Goal: Task Accomplishment & Management: Use online tool/utility

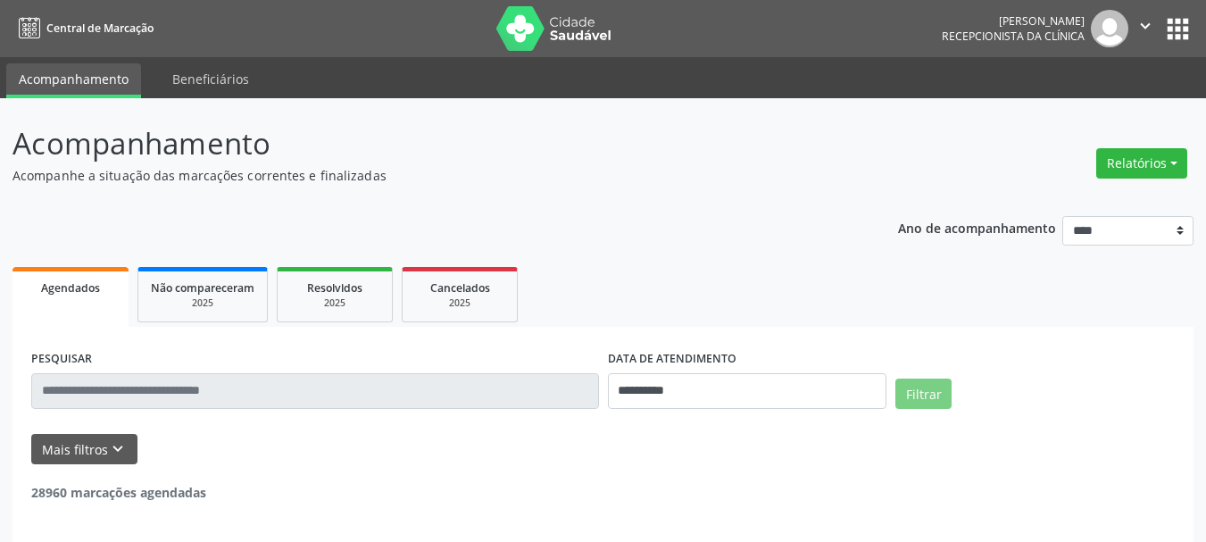
click at [992, 19] on div "[PERSON_NAME]" at bounding box center [1013, 20] width 143 height 15
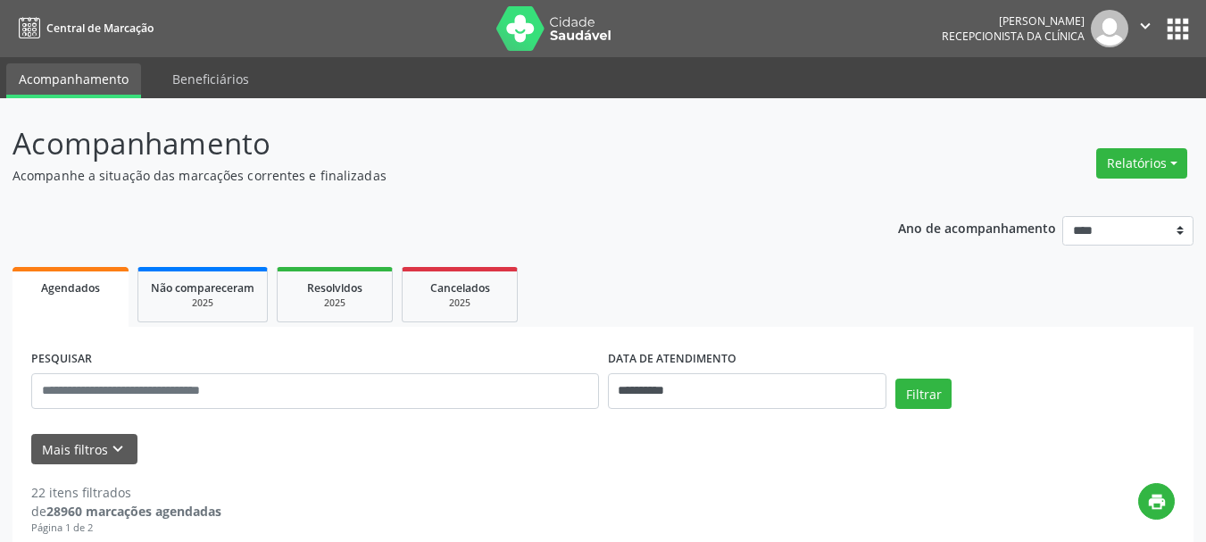
click at [1142, 21] on icon "" at bounding box center [1146, 26] width 20 height 20
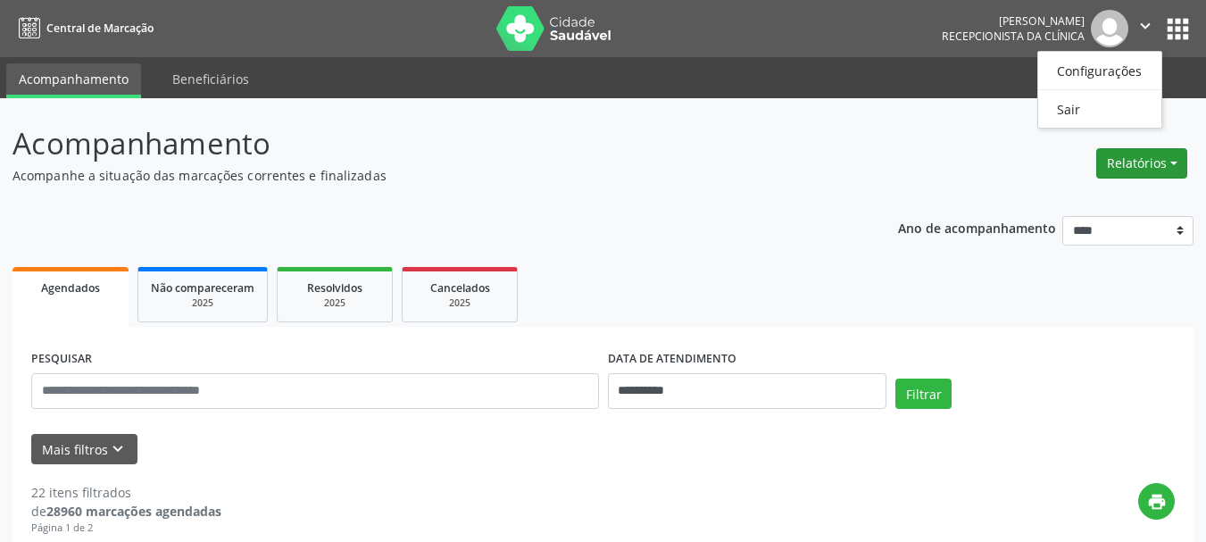
click at [1139, 164] on button "Relatórios" at bounding box center [1142, 163] width 91 height 30
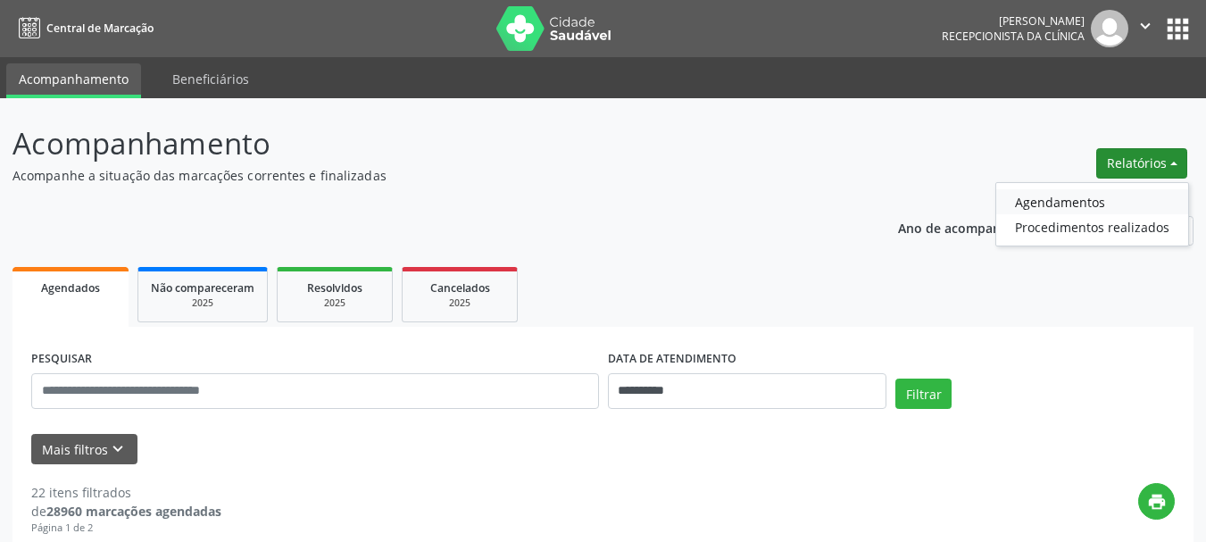
click at [1041, 208] on link "Agendamentos" at bounding box center [1093, 201] width 192 height 25
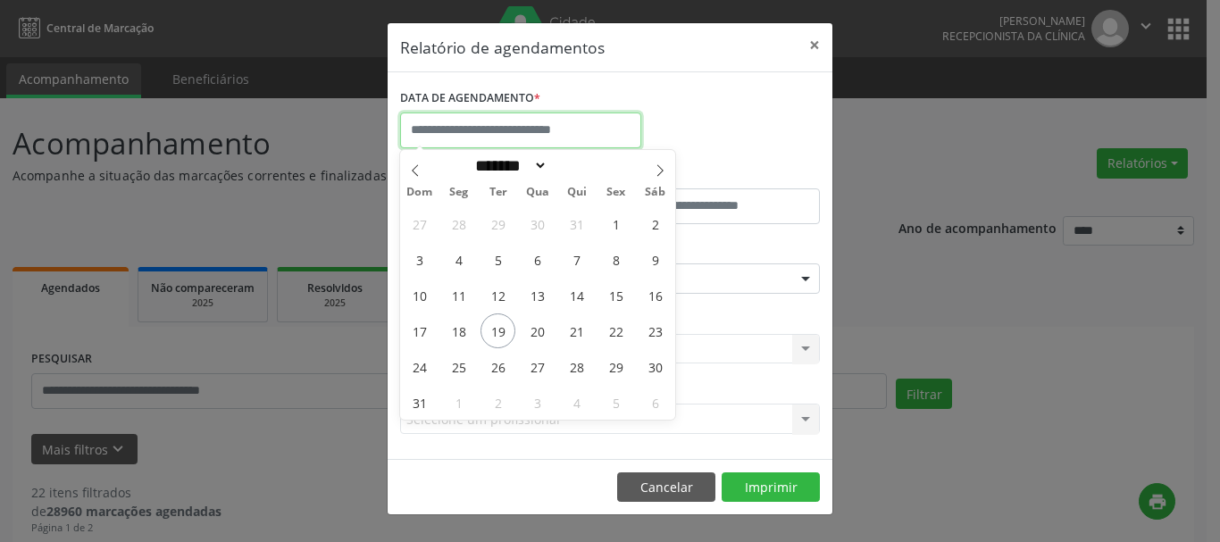
click at [491, 118] on input "text" at bounding box center [520, 131] width 241 height 36
click at [495, 327] on span "19" at bounding box center [497, 330] width 35 height 35
type input "**********"
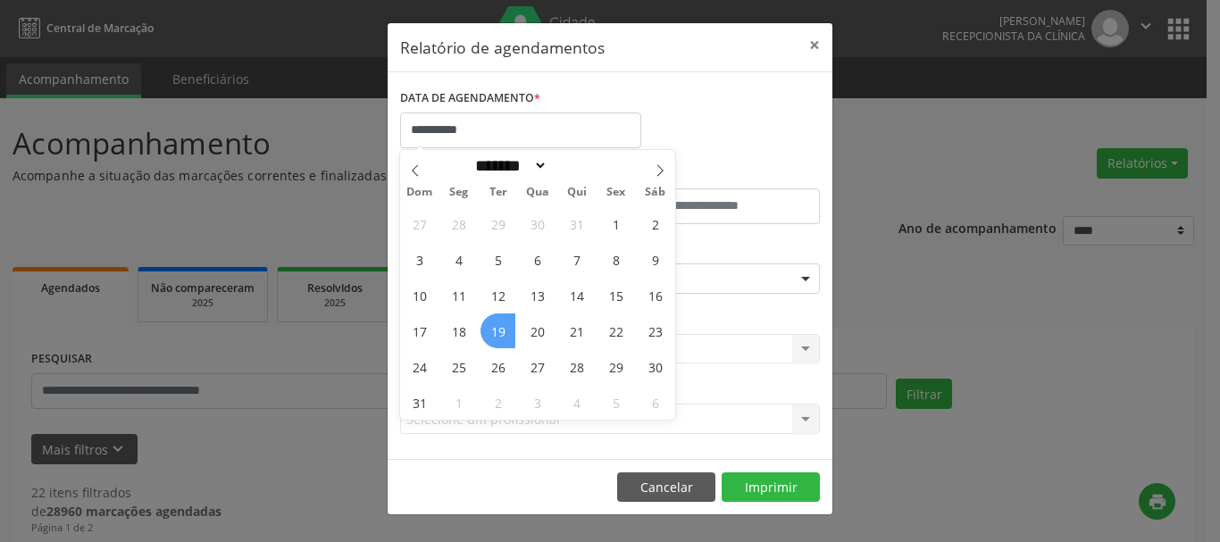
click at [495, 327] on span "19" at bounding box center [497, 330] width 35 height 35
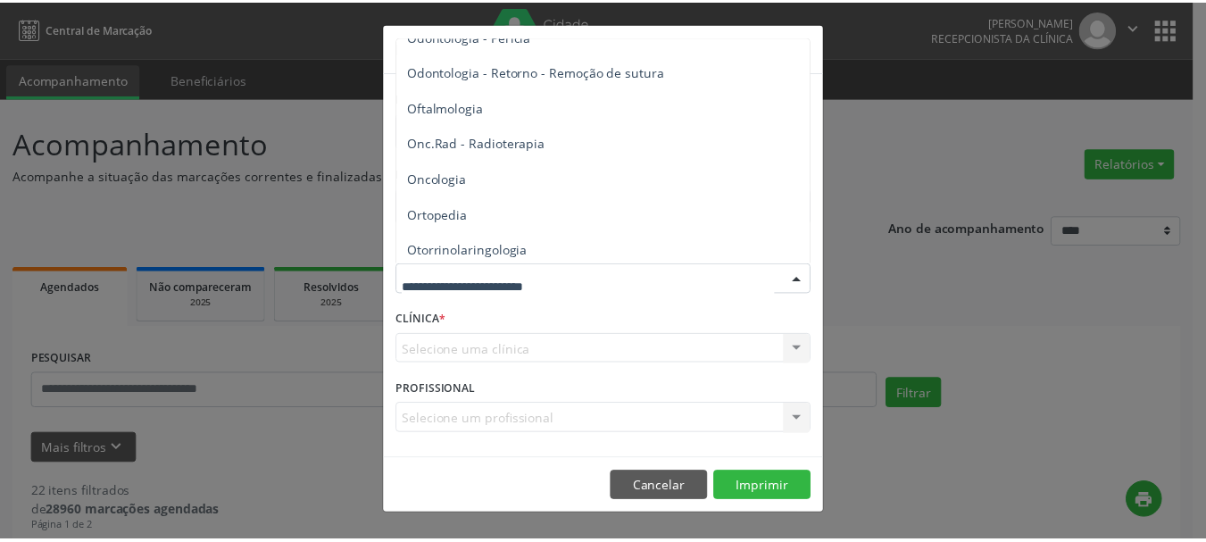
scroll to position [2411, 0]
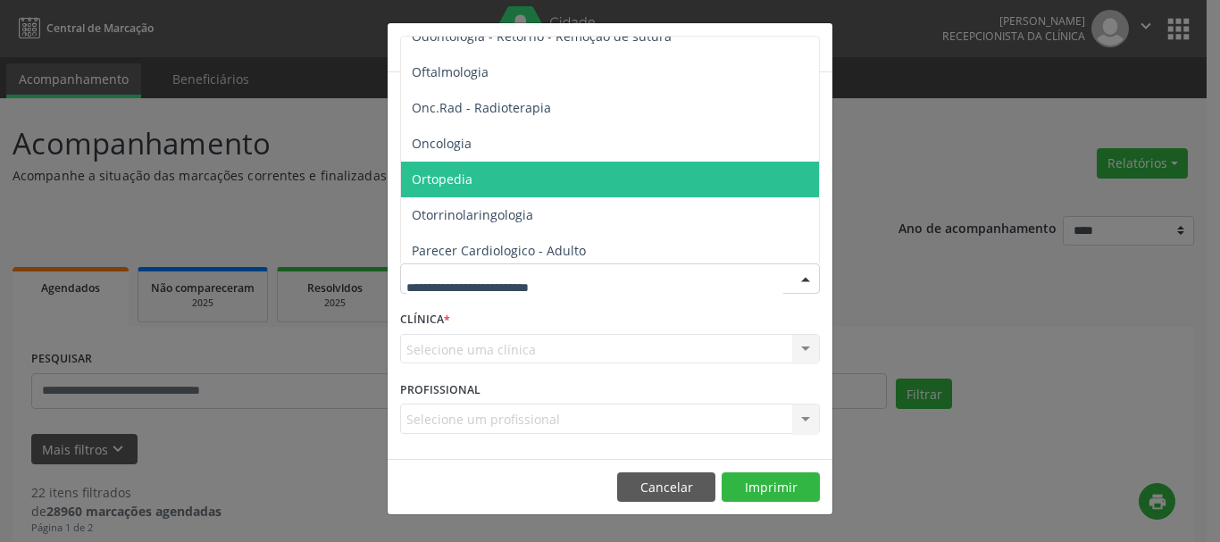
click at [461, 185] on span "Ortopedia" at bounding box center [442, 179] width 61 height 17
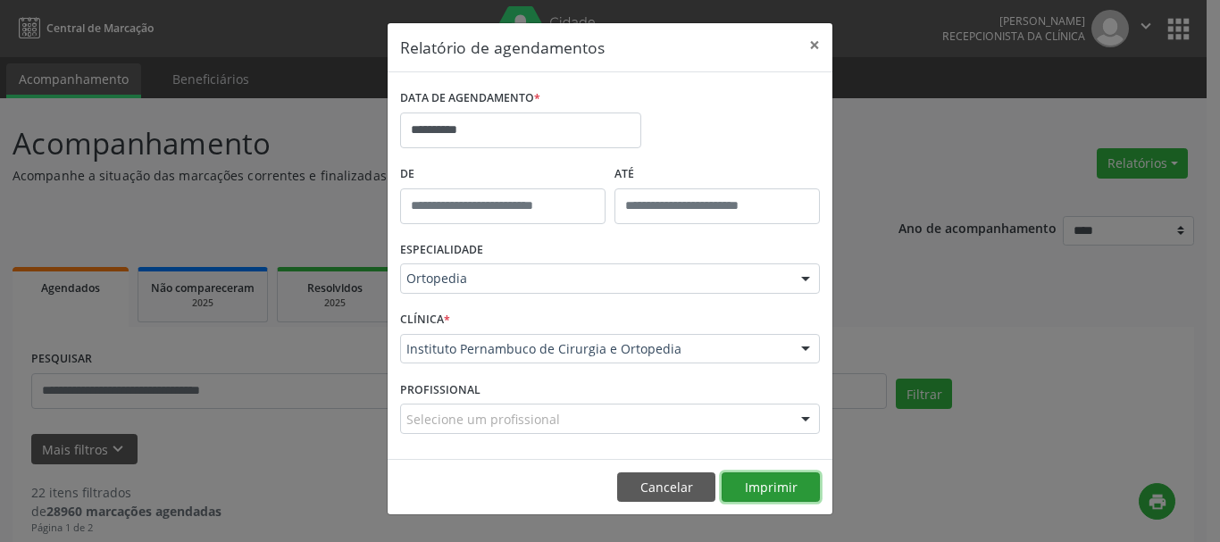
click at [772, 488] on button "Imprimir" at bounding box center [771, 487] width 98 height 30
click at [812, 35] on button "×" at bounding box center [815, 45] width 36 height 44
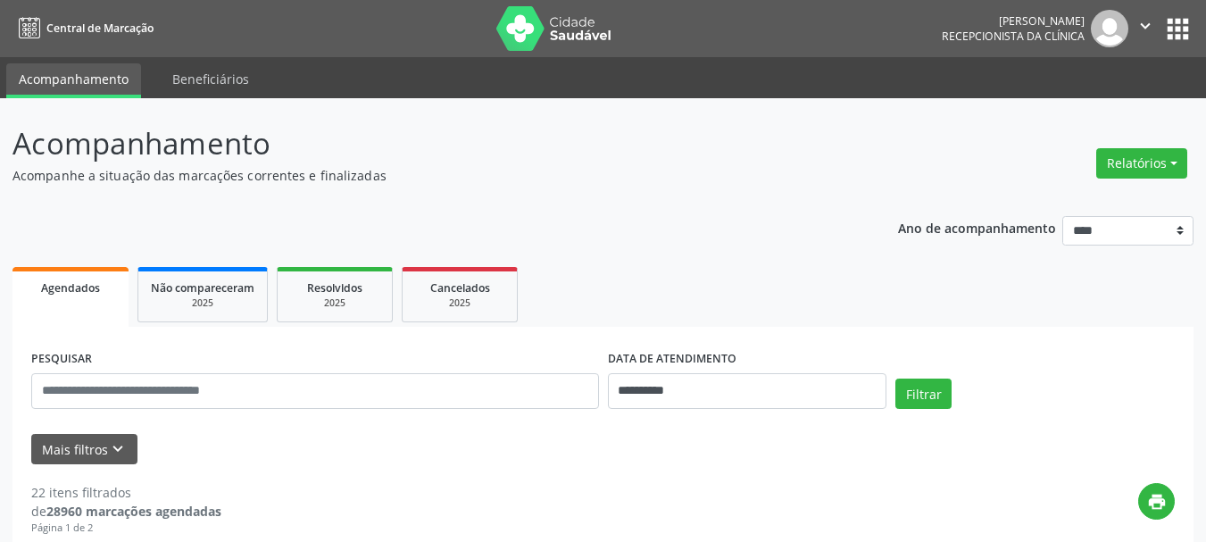
drag, startPoint x: 1143, startPoint y: 23, endPoint x: 1137, endPoint y: 32, distance: 10.9
click at [1143, 24] on icon "" at bounding box center [1146, 26] width 20 height 20
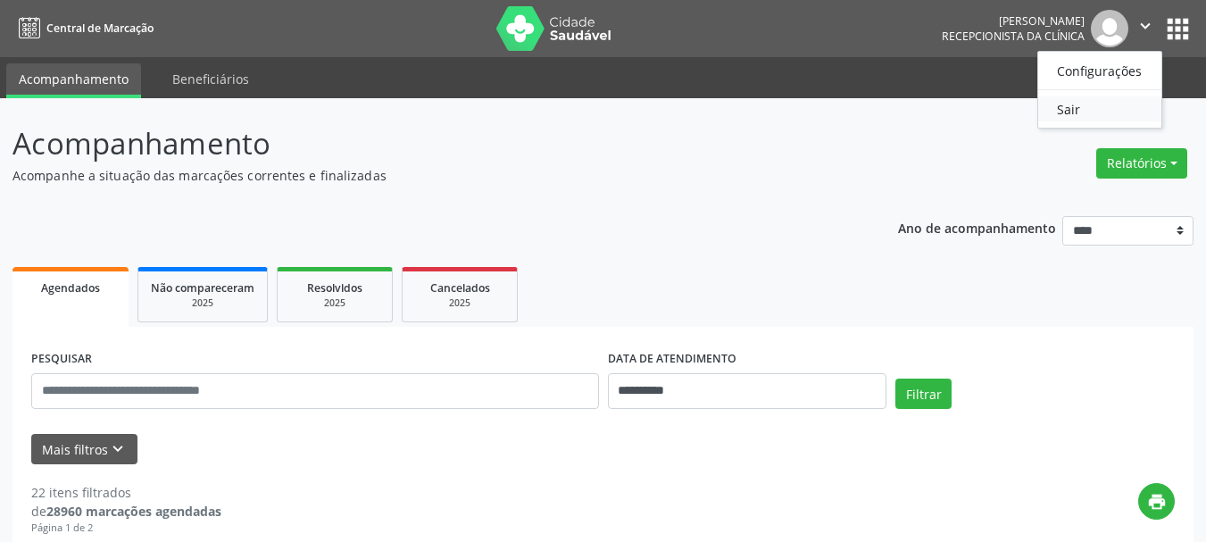
click at [1077, 106] on link "Sair" at bounding box center [1100, 108] width 123 height 25
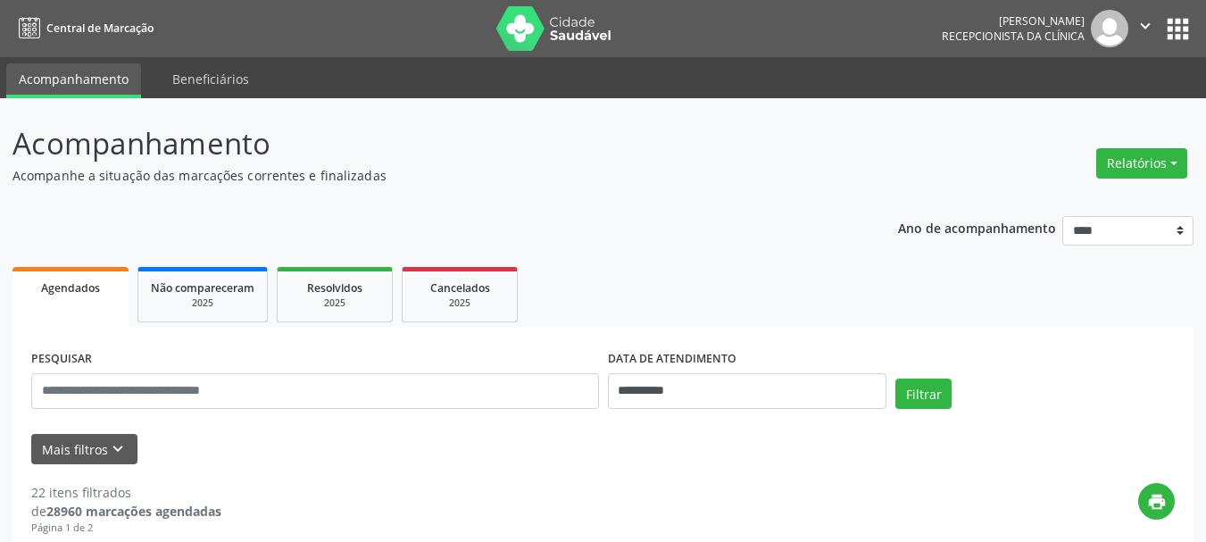
click at [1143, 27] on icon "" at bounding box center [1146, 26] width 20 height 20
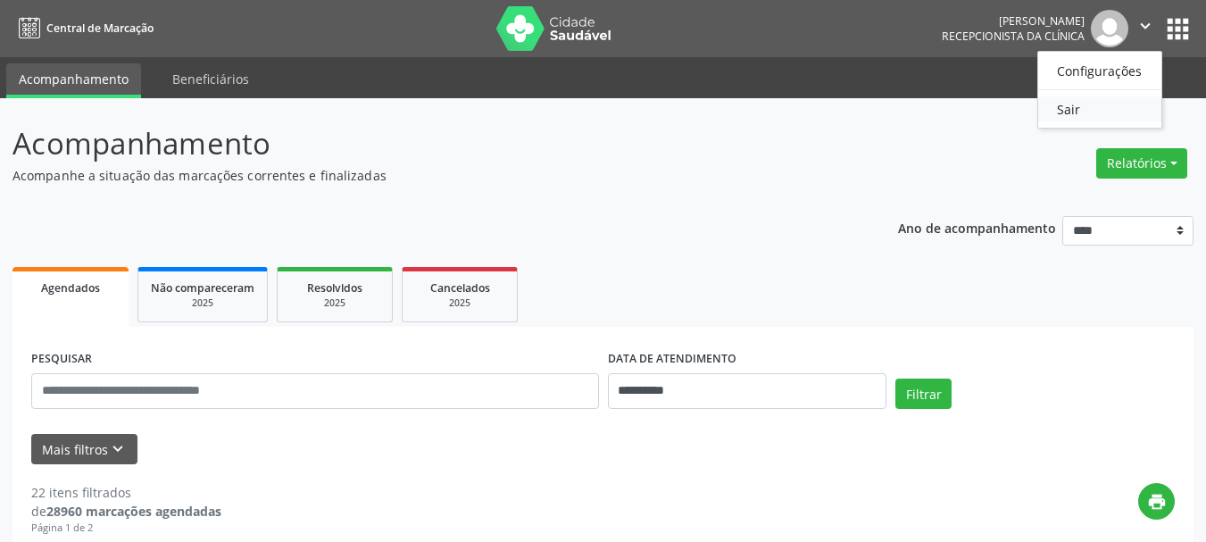
click at [1072, 109] on link "Sair" at bounding box center [1100, 108] width 123 height 25
